Goal: Navigation & Orientation: Find specific page/section

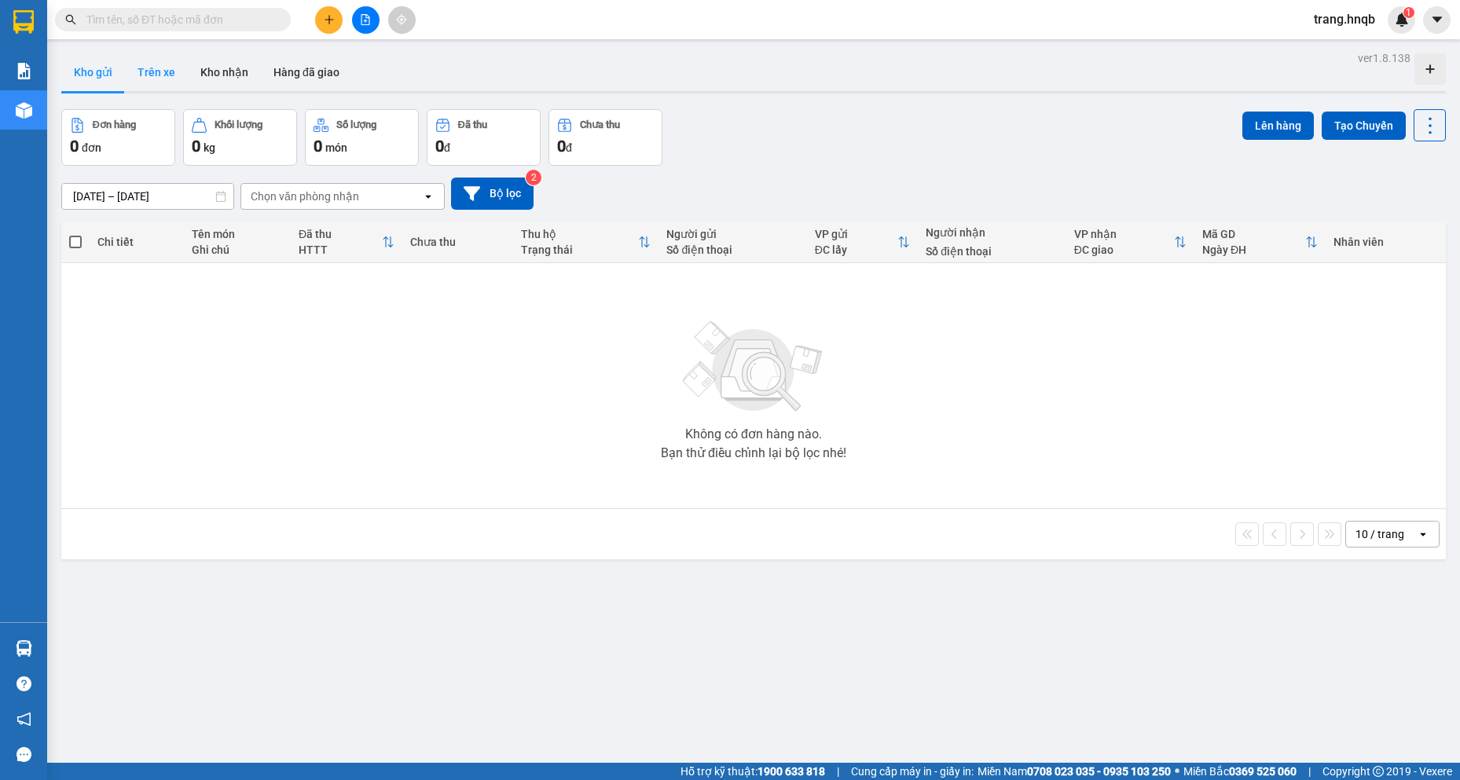
click at [174, 73] on button "Trên xe" at bounding box center [156, 72] width 63 height 38
